Goal: Find specific page/section: Find specific page/section

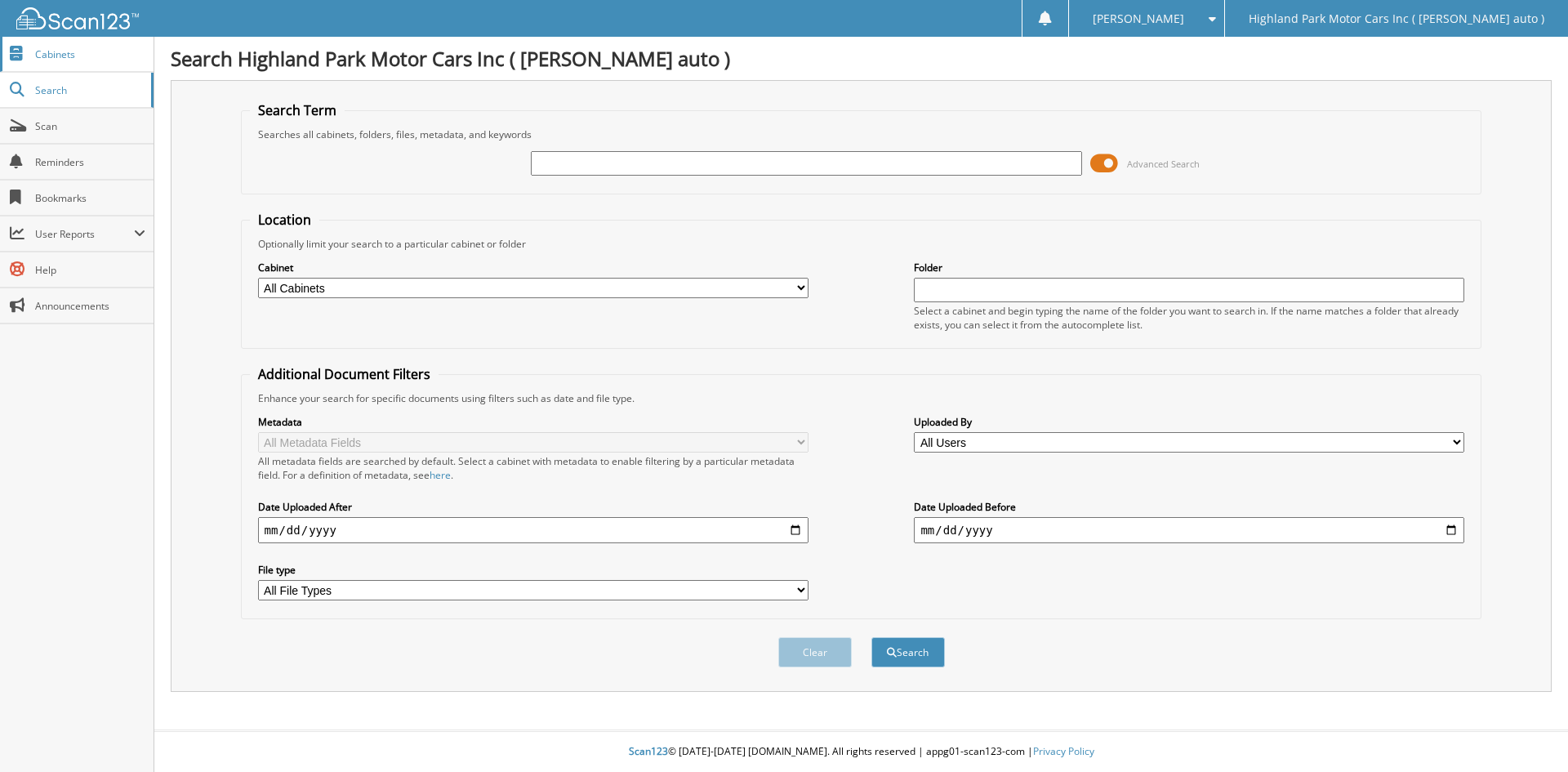
click at [96, 49] on span "Cabinets" at bounding box center [89, 55] width 110 height 14
click at [1100, 161] on span at bounding box center [1104, 163] width 28 height 24
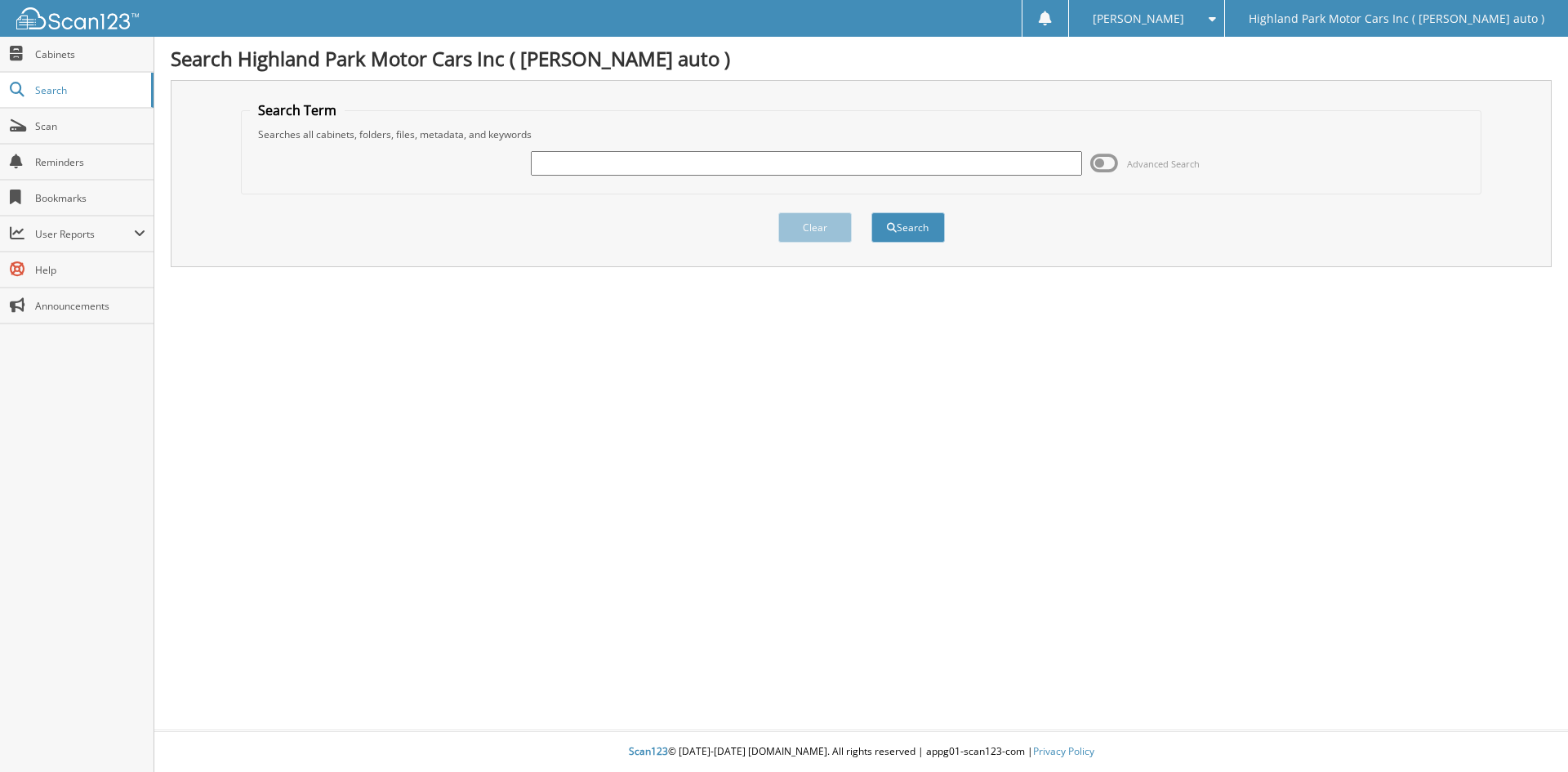
click at [916, 168] on input "text" at bounding box center [806, 163] width 550 height 24
type input "MS19493"
click at [871, 212] on button "Search" at bounding box center [908, 227] width 73 height 30
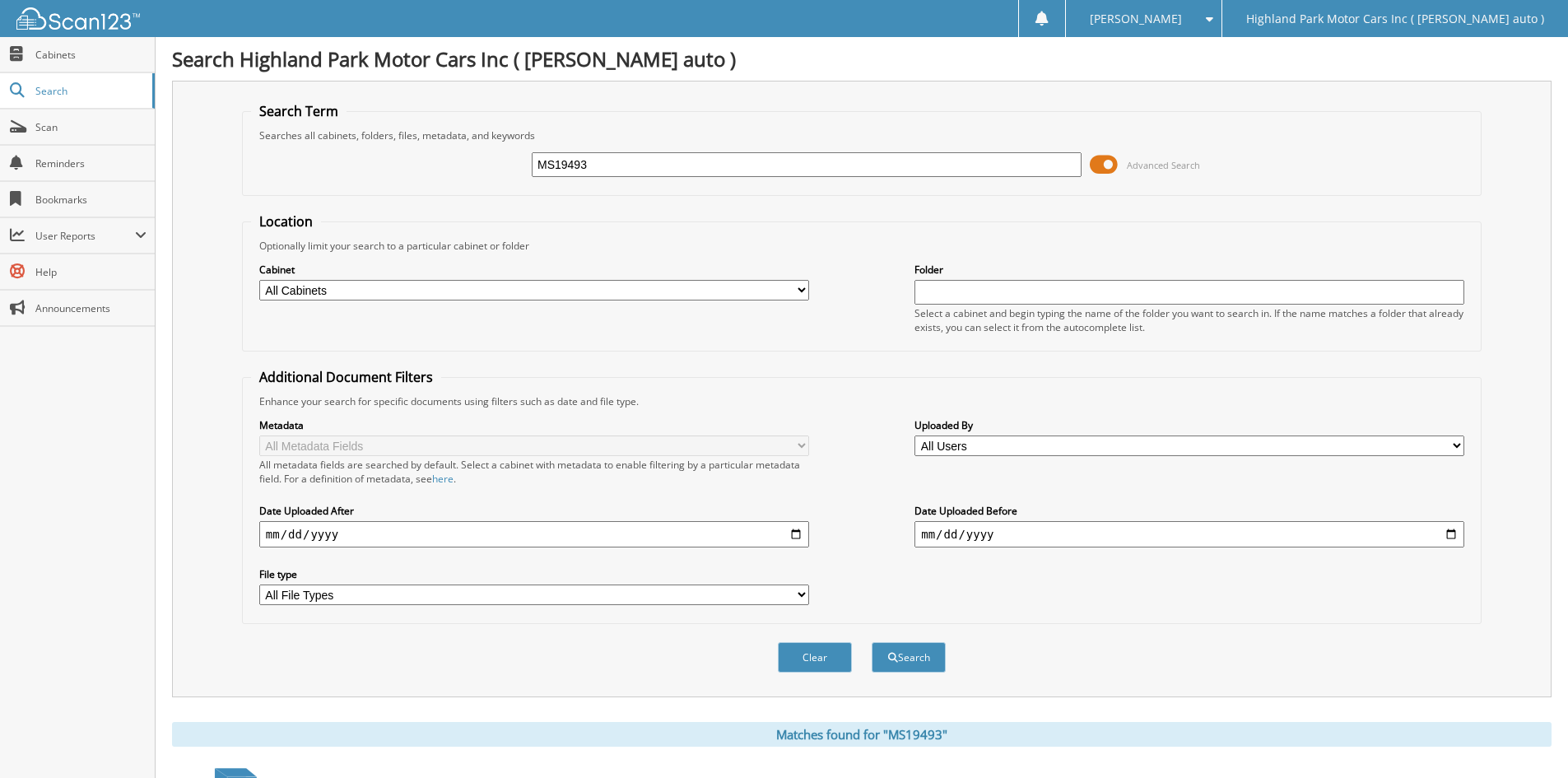
click at [1099, 172] on span at bounding box center [1103, 164] width 28 height 24
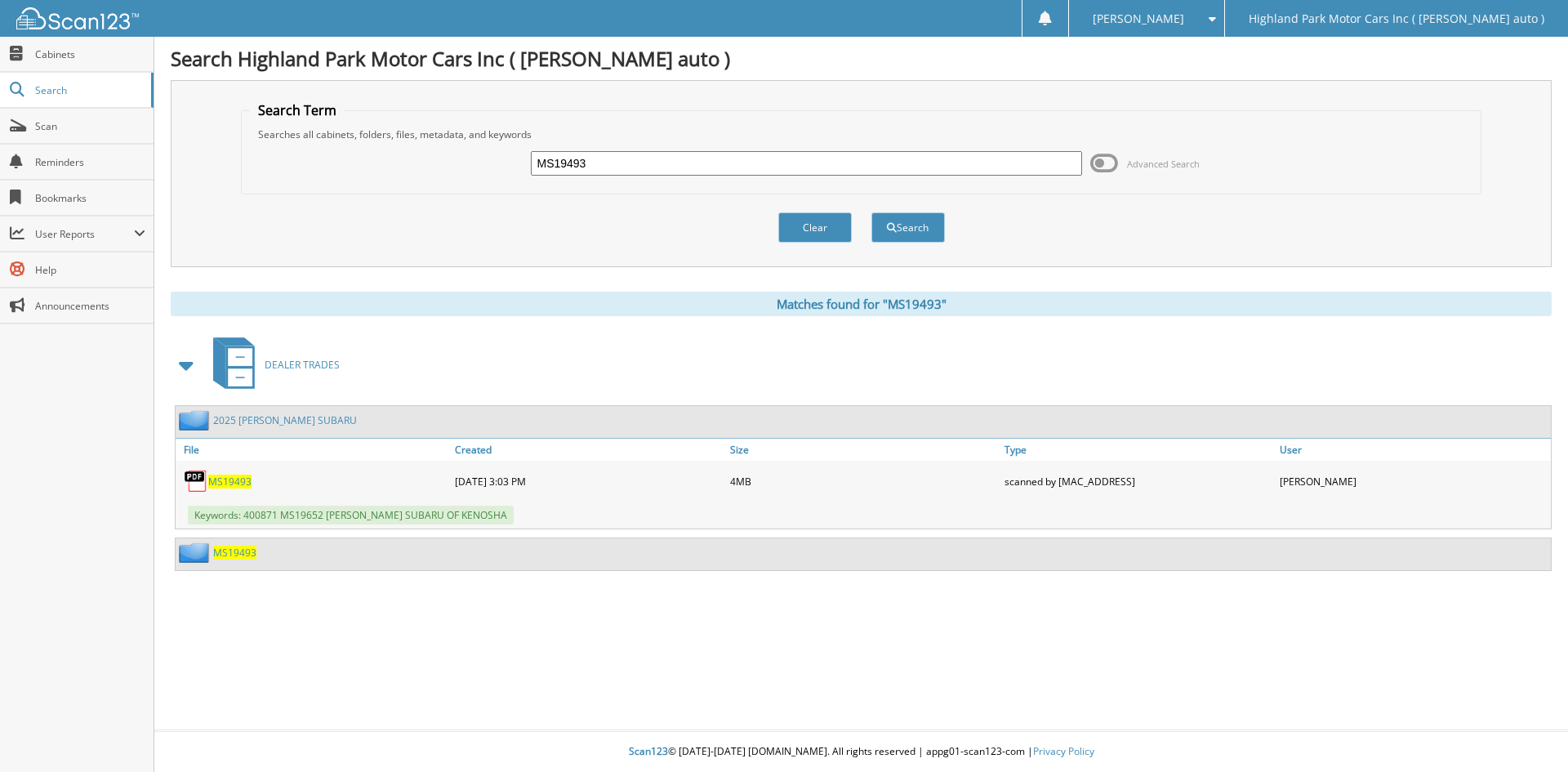
click at [284, 417] on link "2025 [PERSON_NAME] SUBARU" at bounding box center [284, 420] width 144 height 14
